Goal: Task Accomplishment & Management: Use online tool/utility

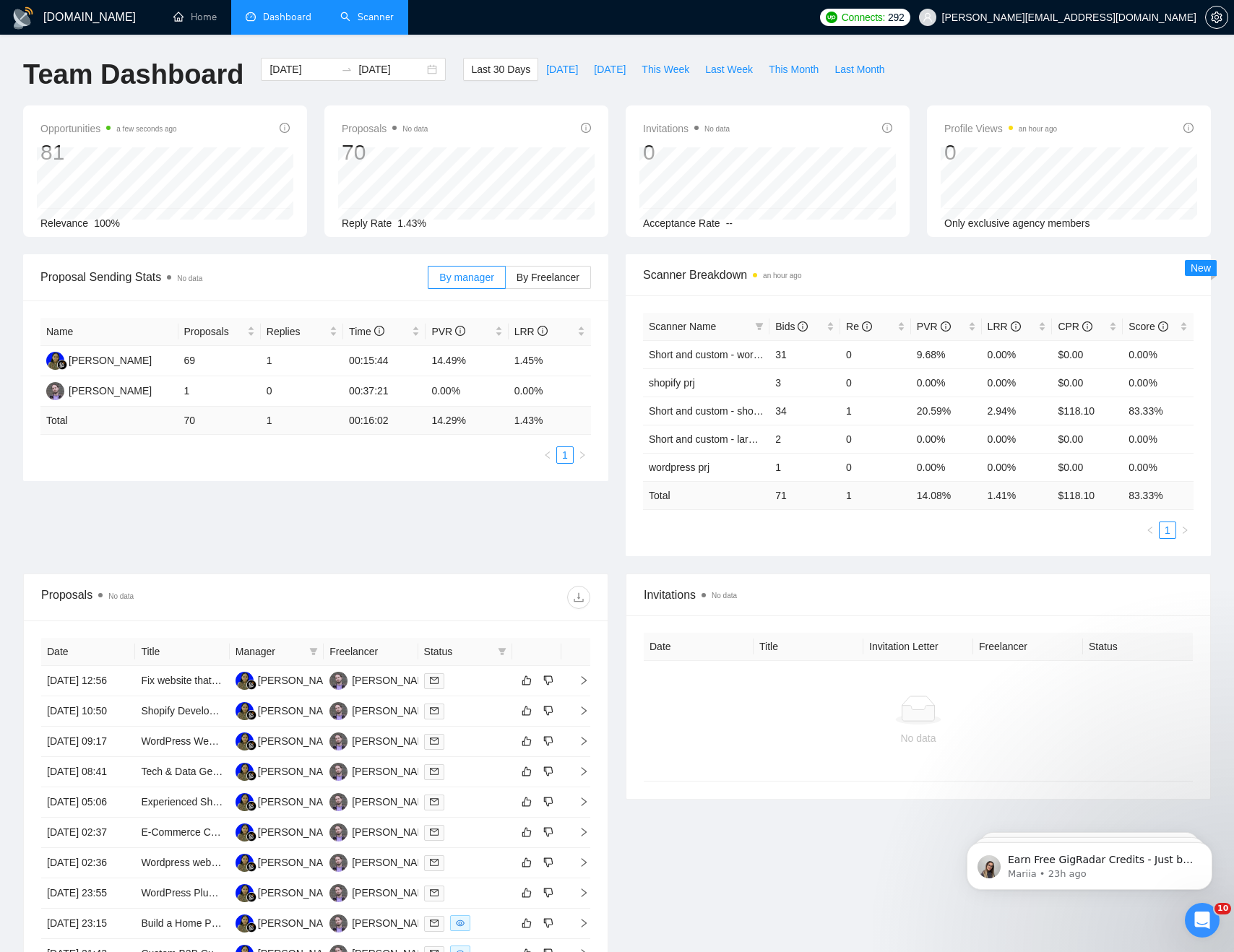
click at [357, 15] on link "Scanner" at bounding box center [366, 17] width 53 height 12
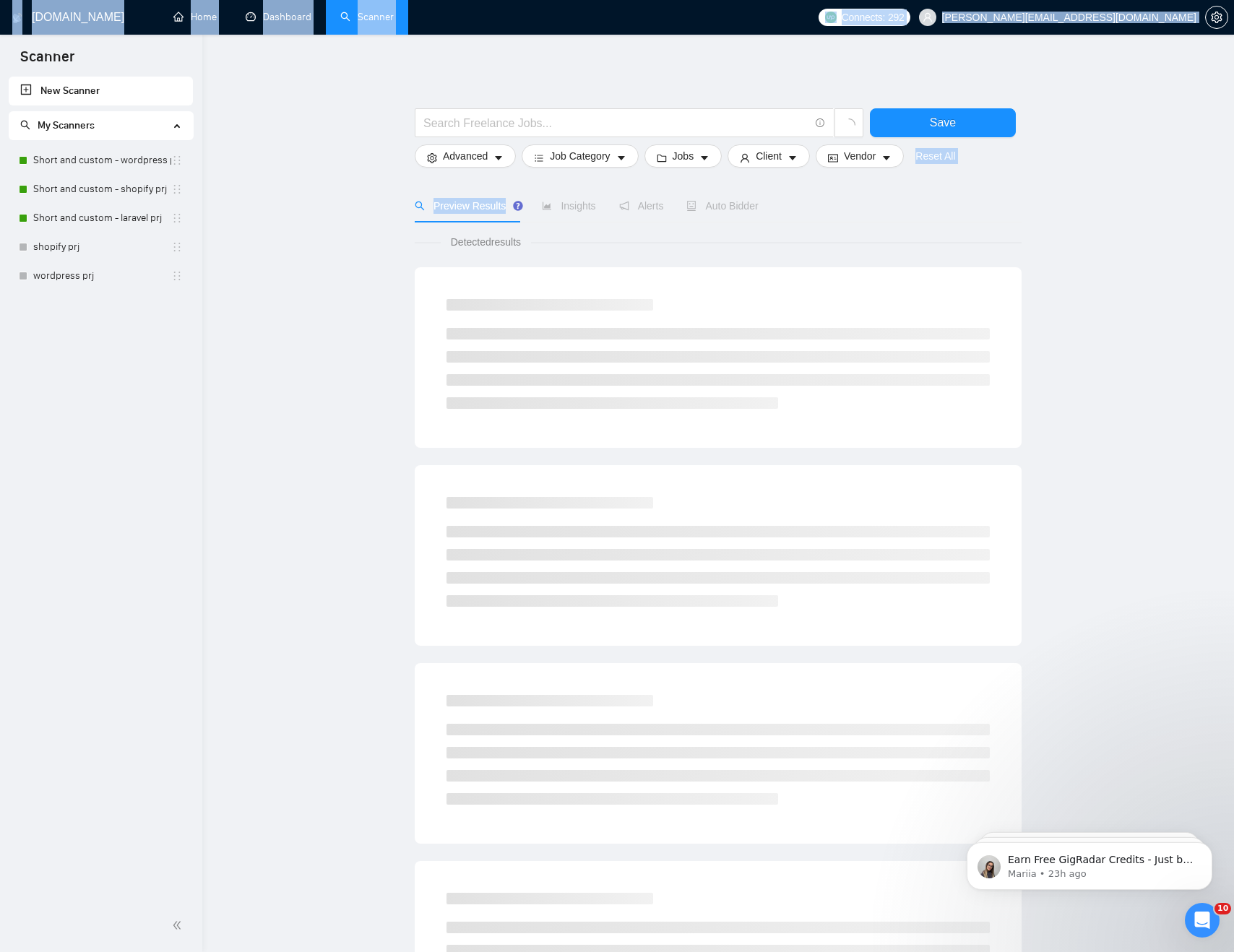
drag, startPoint x: 221, startPoint y: 217, endPoint x: 23, endPoint y: 142, distance: 211.7
click at [23, 142] on section "Scanner New Scanner My Scanners Short and custom - wordpress prj Short and cust…" at bounding box center [617, 675] width 1234 height 1351
click at [300, 142] on main "Save Advanced Job Category Jobs Client Vendor Reset All Preview Results Insight…" at bounding box center [718, 648] width 986 height 1182
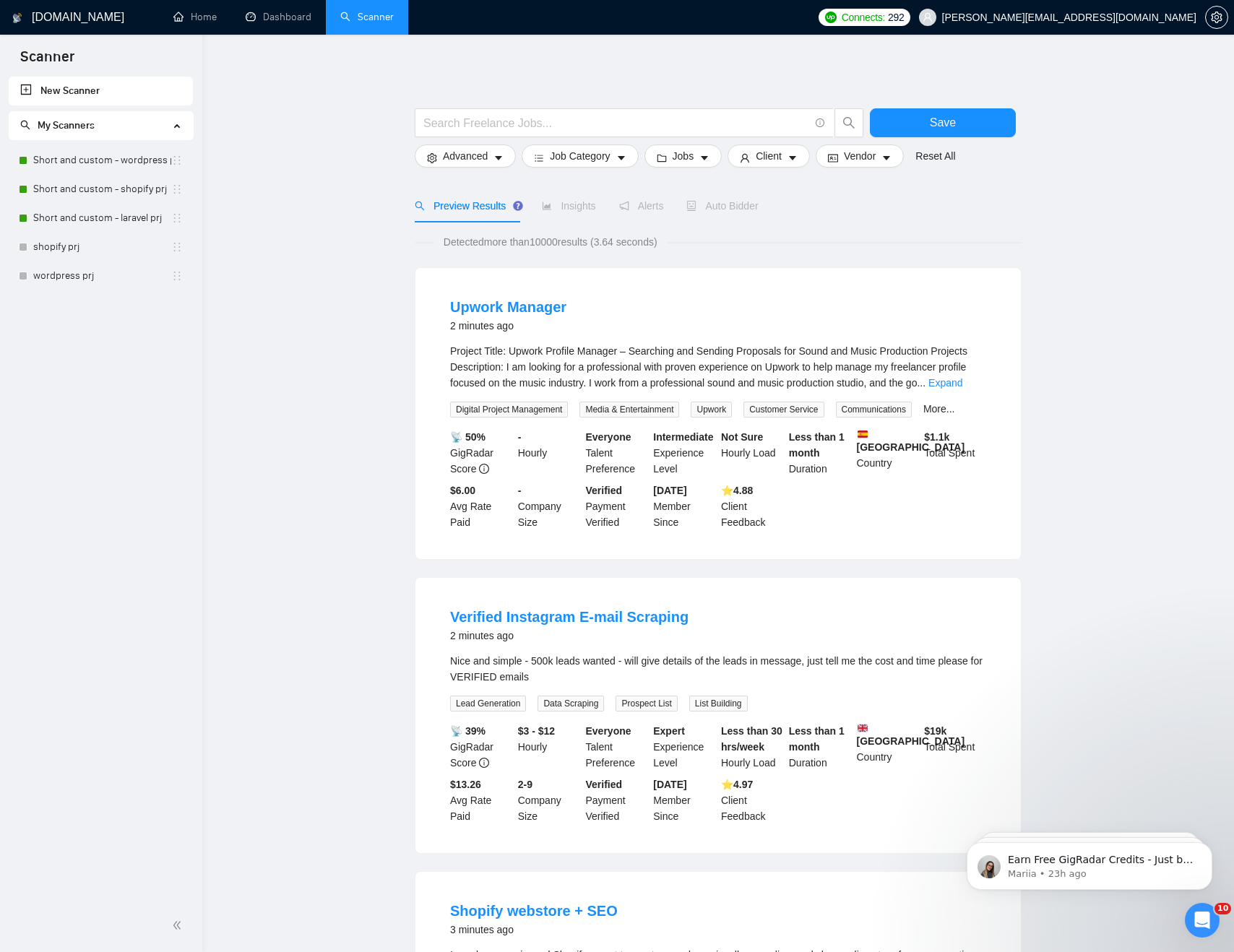
click at [310, 156] on main "Save Advanced Job Category Jobs Client Vendor Reset All Preview Results Insight…" at bounding box center [718, 937] width 986 height 1761
